Goal: Task Accomplishment & Management: Manage account settings

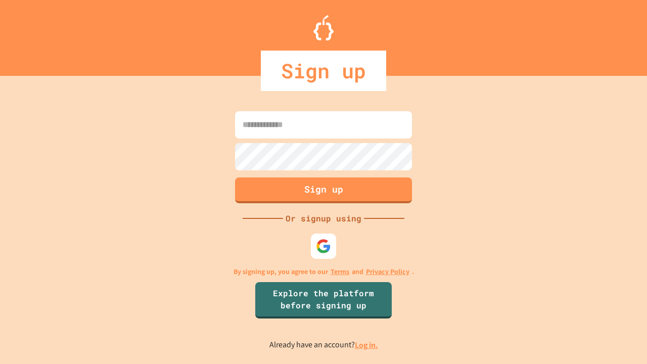
click at [367, 345] on link "Log in." at bounding box center [366, 344] width 23 height 11
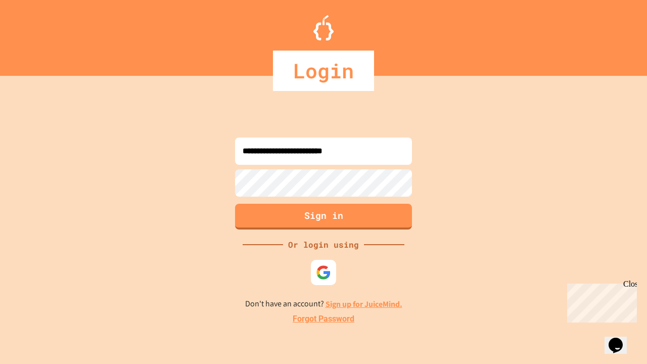
type input "**********"
